Goal: Information Seeking & Learning: Learn about a topic

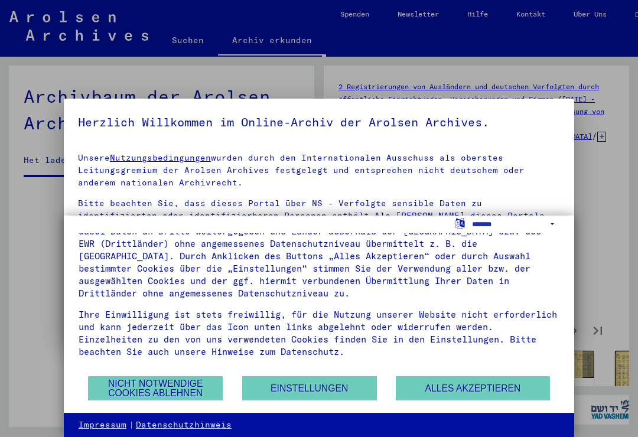
scroll to position [2242, 0]
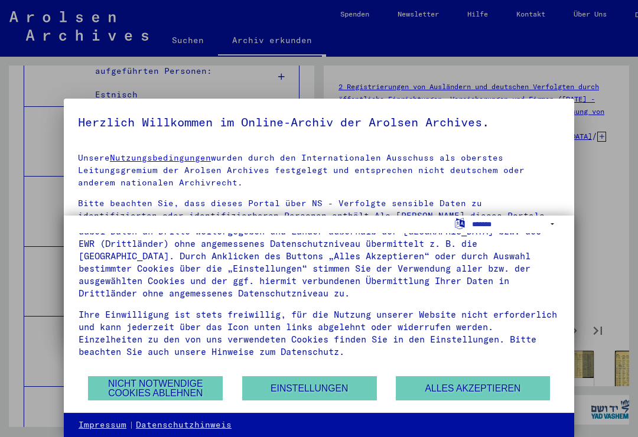
click at [452, 388] on button "Alles akzeptieren" at bounding box center [473, 388] width 154 height 24
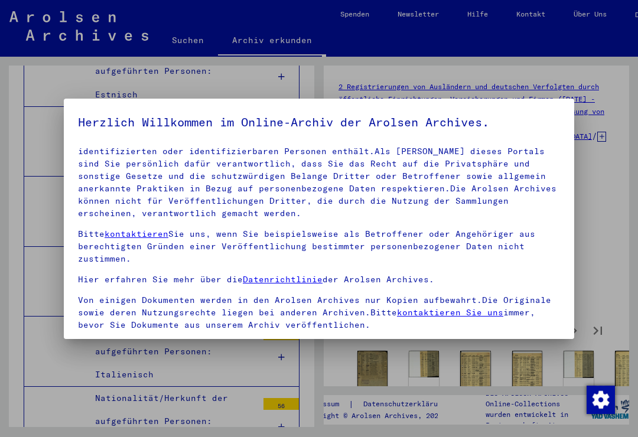
scroll to position [64, 0]
click at [614, 239] on div at bounding box center [319, 218] width 638 height 437
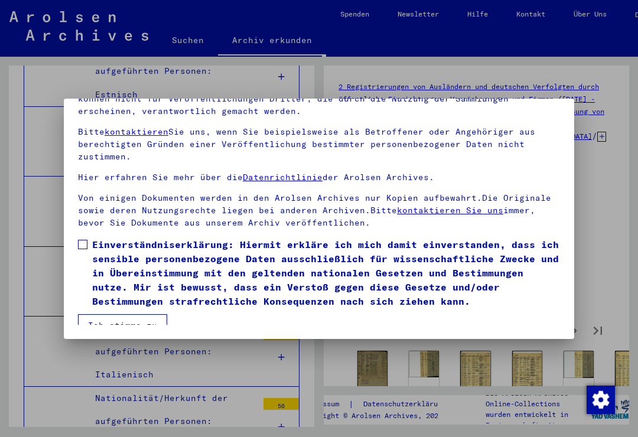
scroll to position [115, 0]
click at [86, 238] on label "Einverständniserklärung: Hiermit erkläre ich mich damit einverstanden, dass ich…" at bounding box center [319, 272] width 482 height 71
click at [126, 314] on button "Ich stimme zu" at bounding box center [122, 325] width 89 height 22
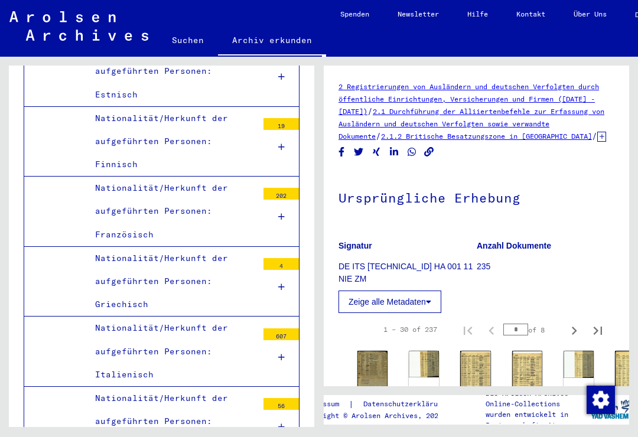
click at [371, 379] on img at bounding box center [372, 370] width 30 height 39
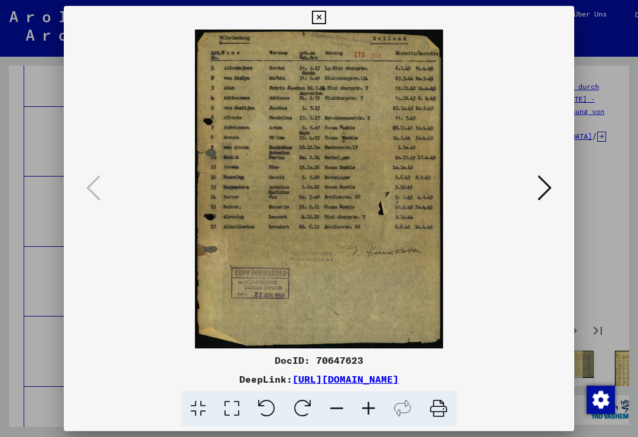
click at [554, 187] on button at bounding box center [544, 189] width 21 height 34
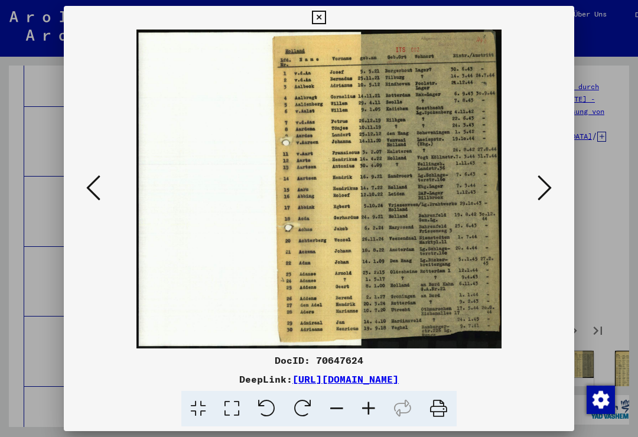
click at [563, 187] on div at bounding box center [319, 189] width 510 height 319
click at [554, 183] on button at bounding box center [544, 189] width 21 height 34
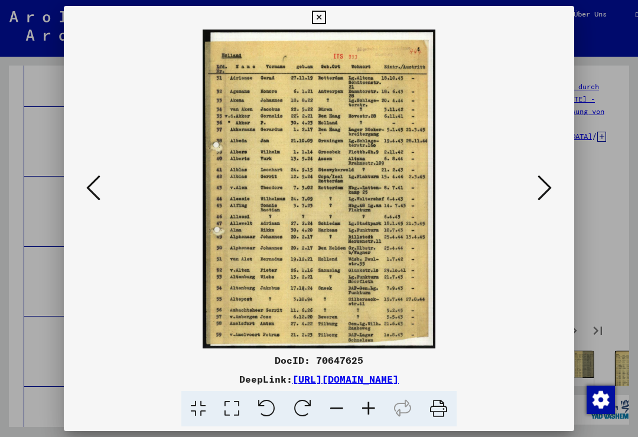
click at [550, 198] on icon at bounding box center [544, 188] width 14 height 28
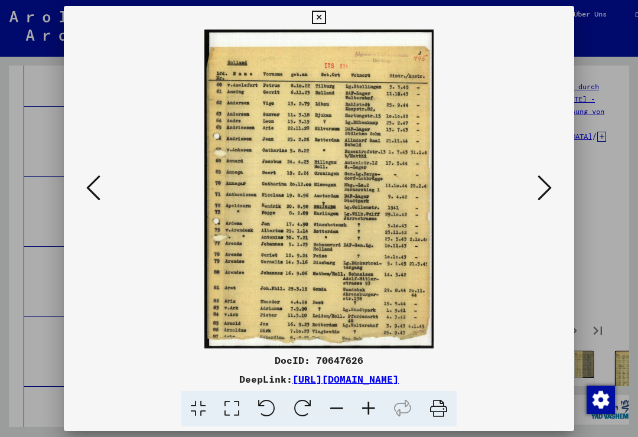
click at [550, 197] on icon at bounding box center [544, 188] width 14 height 28
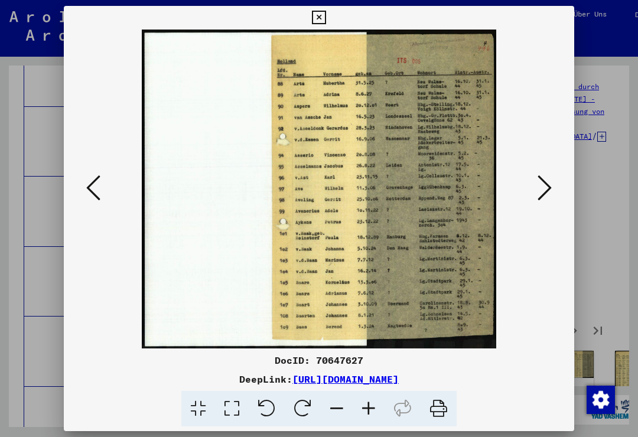
click at [547, 201] on icon at bounding box center [544, 188] width 14 height 28
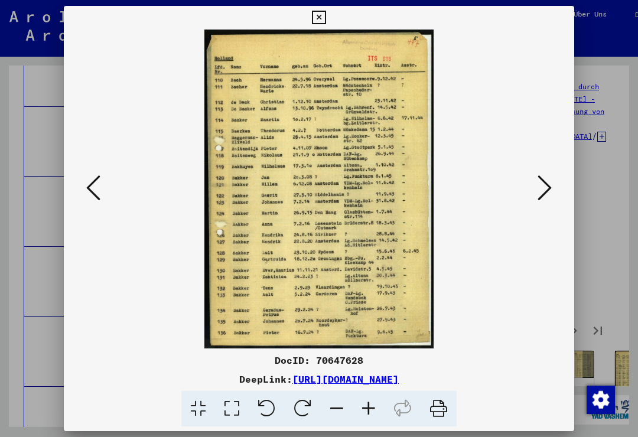
click at [553, 194] on button at bounding box center [544, 189] width 21 height 34
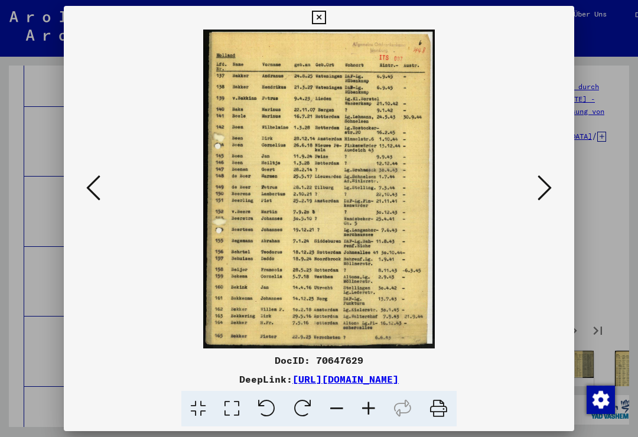
click at [554, 186] on button at bounding box center [544, 189] width 21 height 34
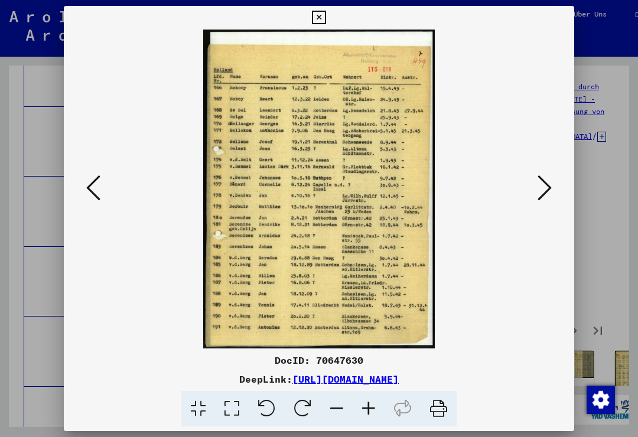
click at [554, 189] on button at bounding box center [544, 189] width 21 height 34
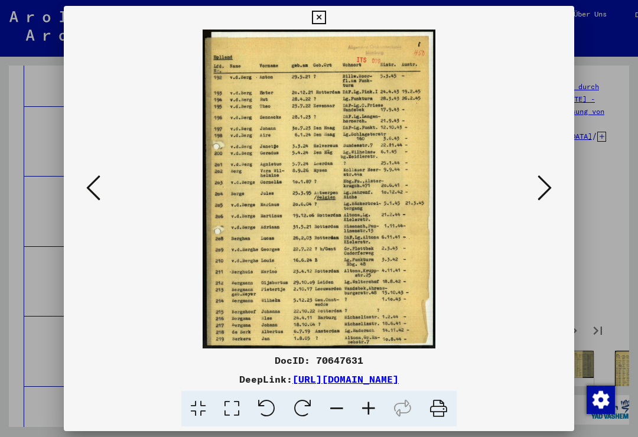
click at [554, 191] on button at bounding box center [544, 189] width 21 height 34
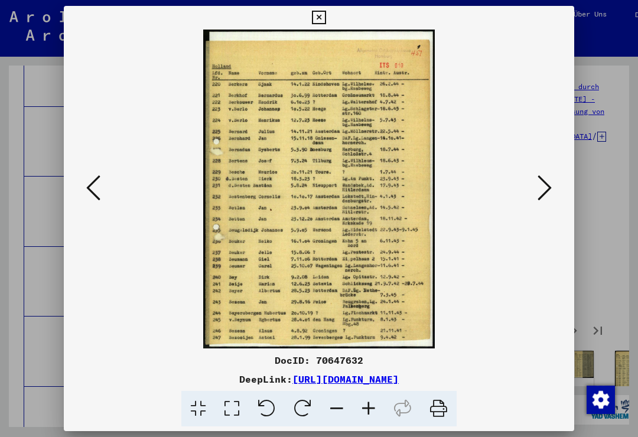
click at [554, 191] on button at bounding box center [544, 189] width 21 height 34
click at [553, 194] on button at bounding box center [544, 189] width 21 height 34
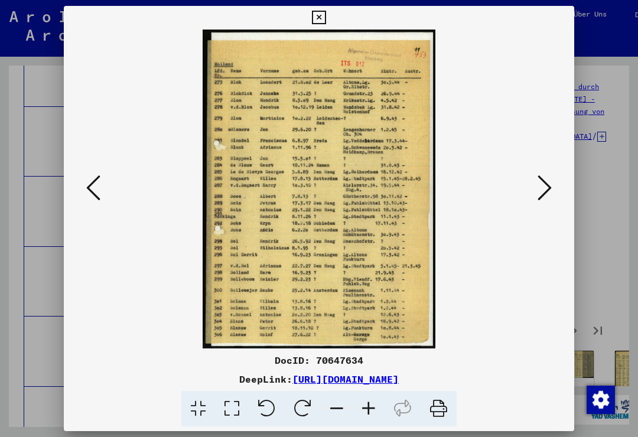
click at [553, 193] on button at bounding box center [544, 189] width 21 height 34
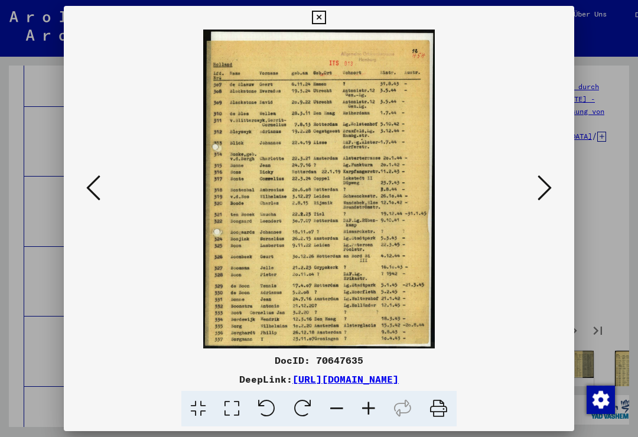
click at [553, 193] on button at bounding box center [544, 189] width 21 height 34
click at [552, 193] on button at bounding box center [544, 189] width 21 height 34
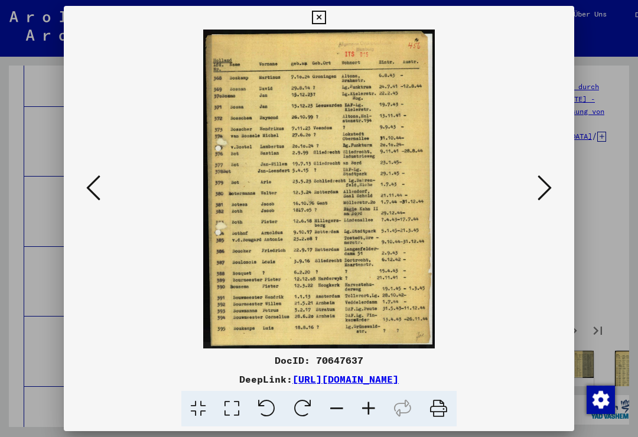
click at [553, 194] on button at bounding box center [544, 189] width 21 height 34
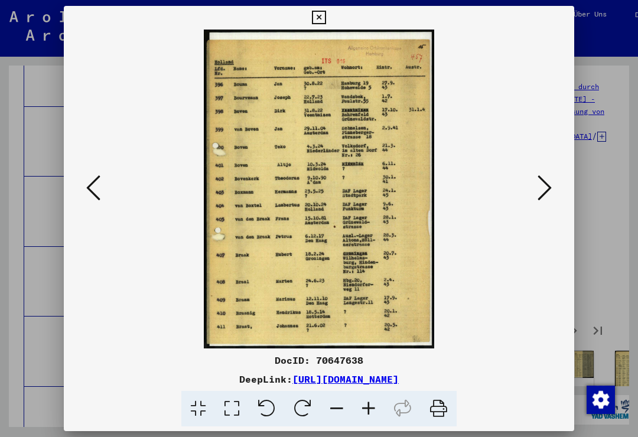
click at [554, 193] on button at bounding box center [544, 189] width 21 height 34
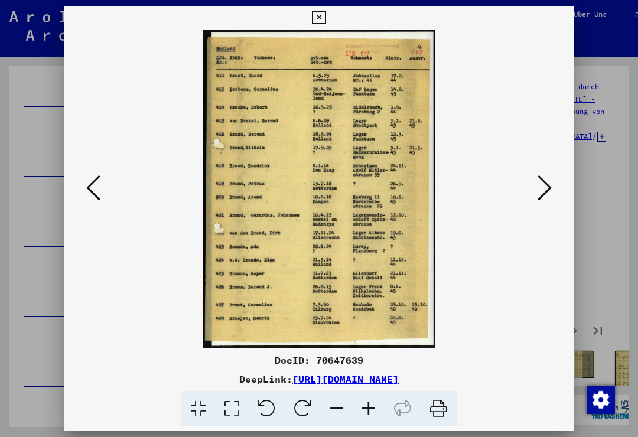
click at [553, 195] on button at bounding box center [544, 189] width 21 height 34
click at [554, 194] on button at bounding box center [544, 189] width 21 height 34
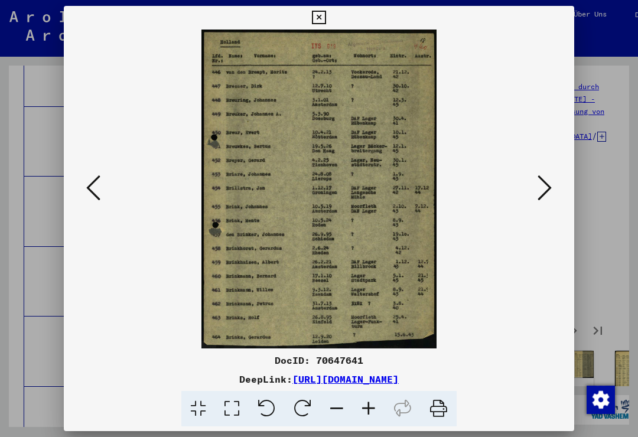
click at [553, 196] on button at bounding box center [544, 189] width 21 height 34
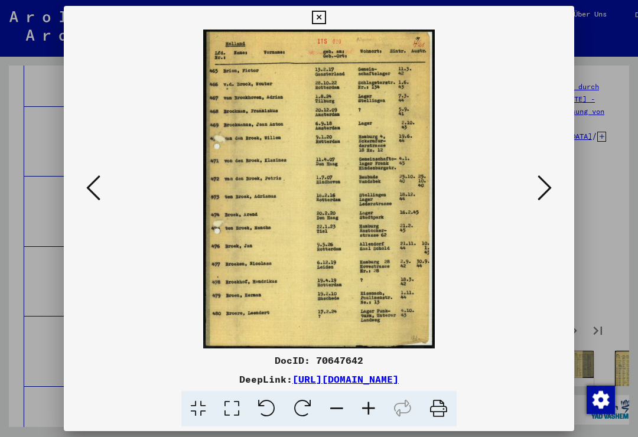
click at [553, 197] on button at bounding box center [544, 189] width 21 height 34
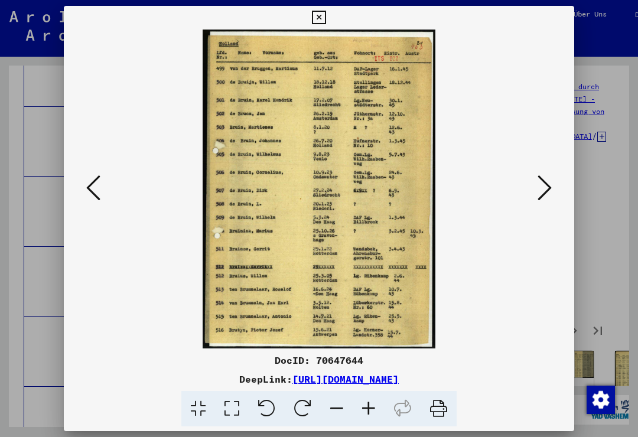
click at [554, 199] on button at bounding box center [544, 189] width 21 height 34
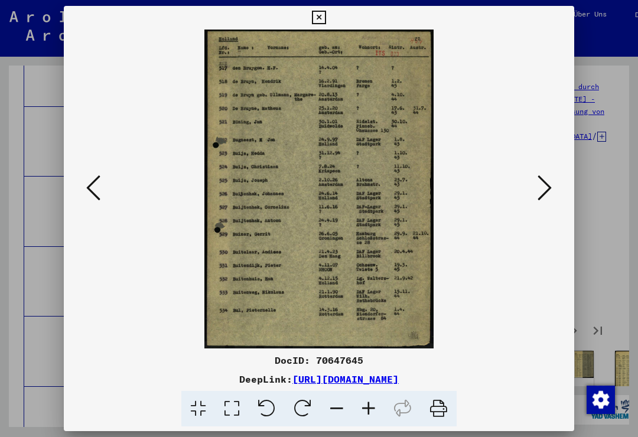
click at [551, 191] on icon at bounding box center [544, 188] width 14 height 28
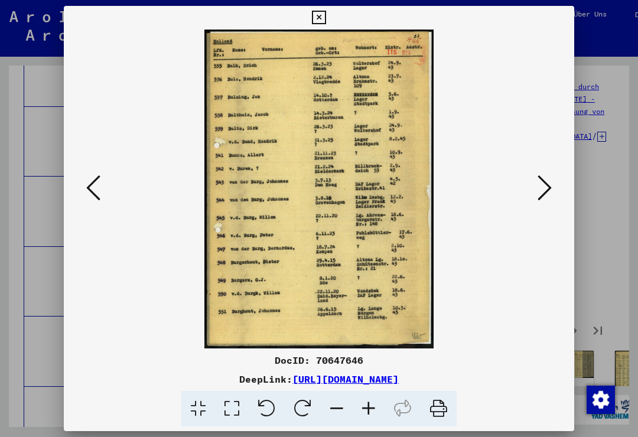
click at [553, 197] on button at bounding box center [544, 189] width 21 height 34
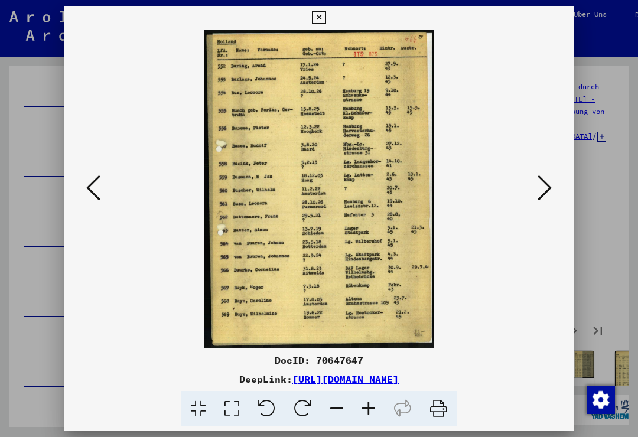
click at [553, 184] on button at bounding box center [544, 189] width 21 height 34
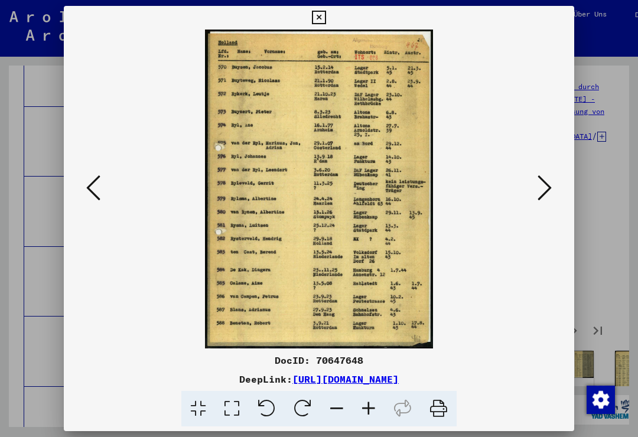
click at [554, 184] on button at bounding box center [544, 189] width 21 height 34
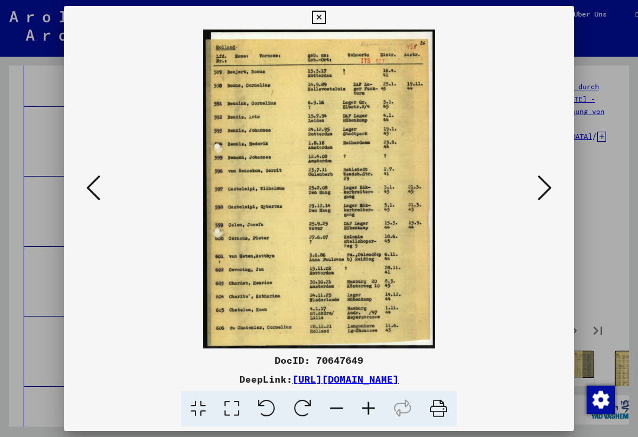
click at [325, 19] on icon at bounding box center [319, 18] width 14 height 14
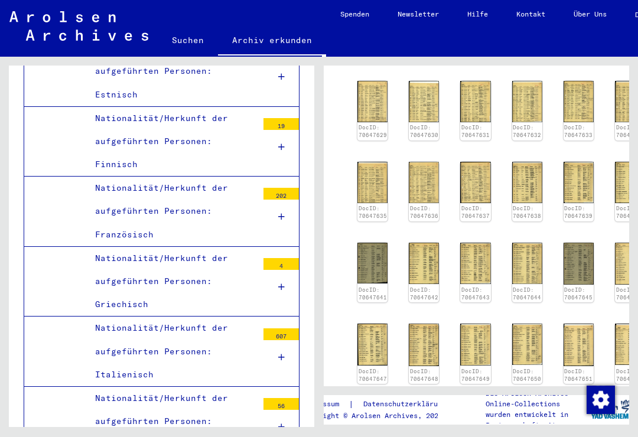
scroll to position [363, 0]
